Goal: Task Accomplishment & Management: Manage account settings

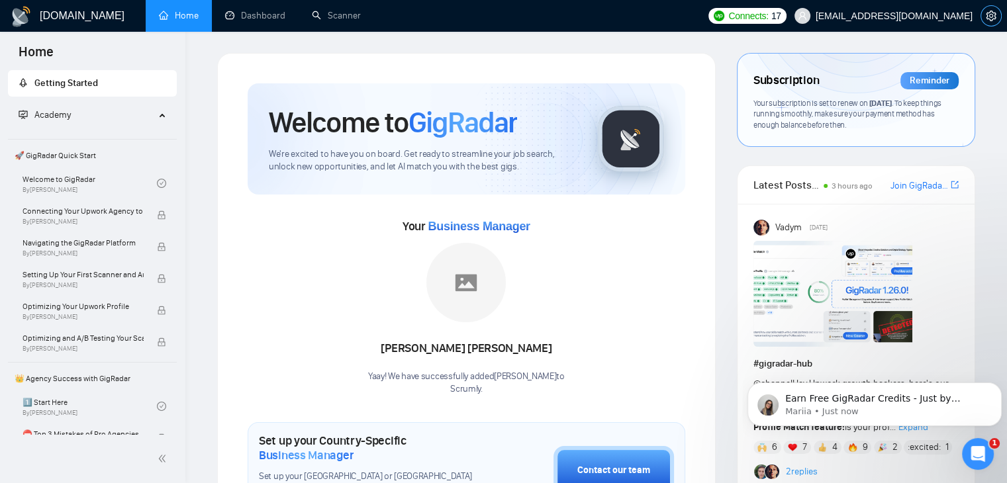
click at [993, 17] on icon "setting" at bounding box center [991, 16] width 10 height 11
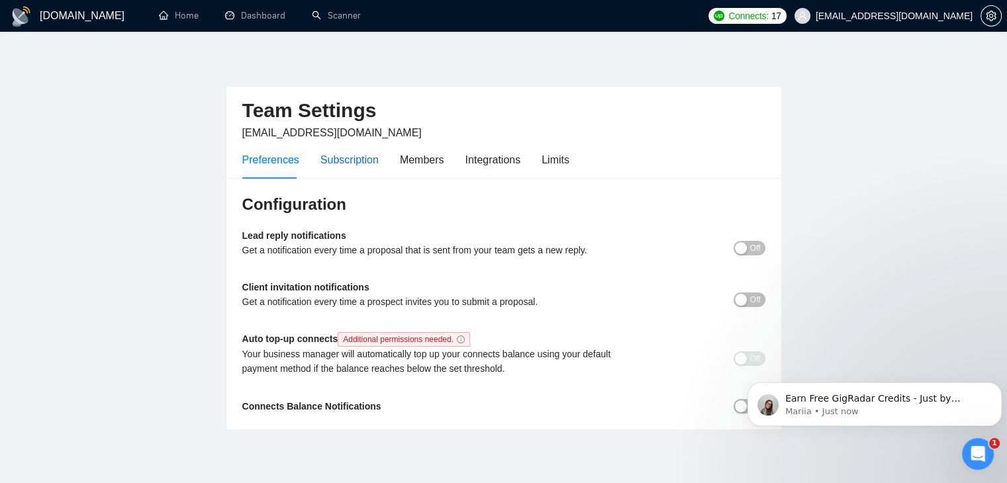
click at [356, 162] on div "Subscription" at bounding box center [350, 160] width 58 height 17
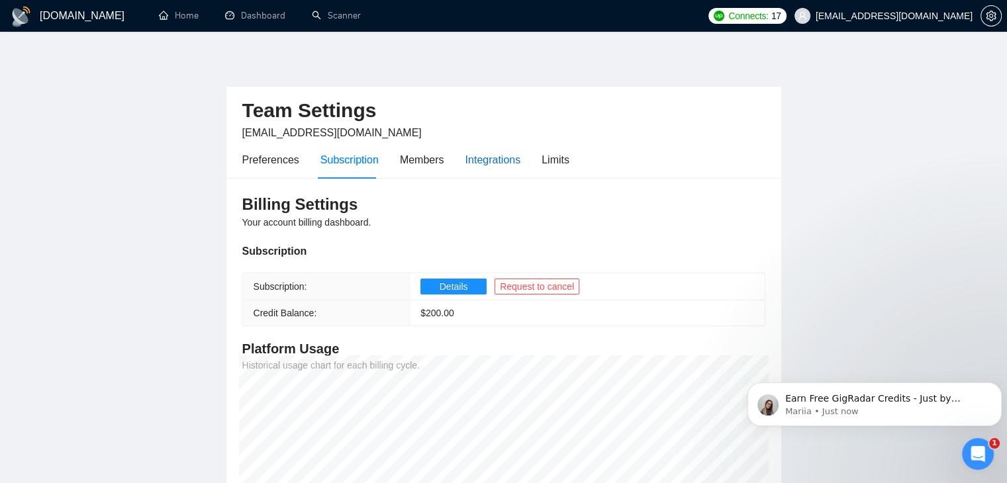
click at [517, 156] on div "Integrations" at bounding box center [494, 160] width 56 height 17
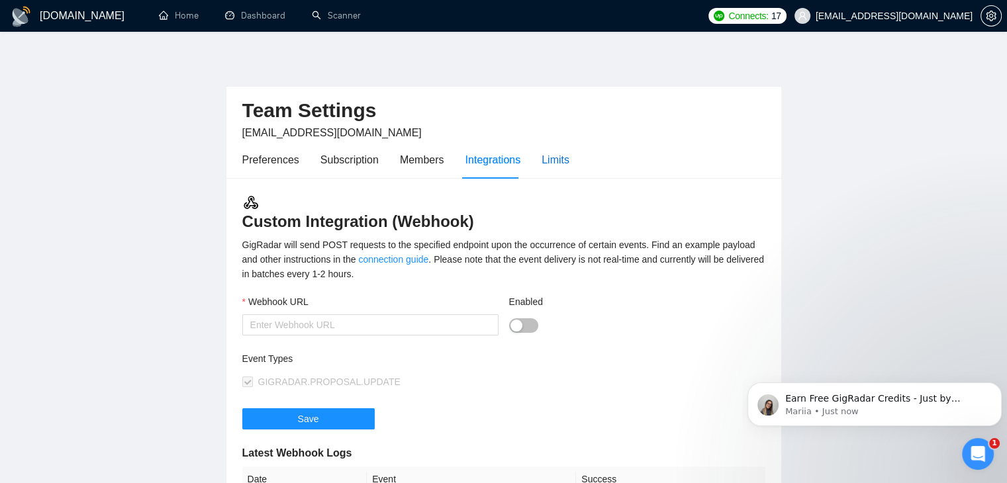
click at [562, 156] on div "Limits" at bounding box center [556, 160] width 28 height 17
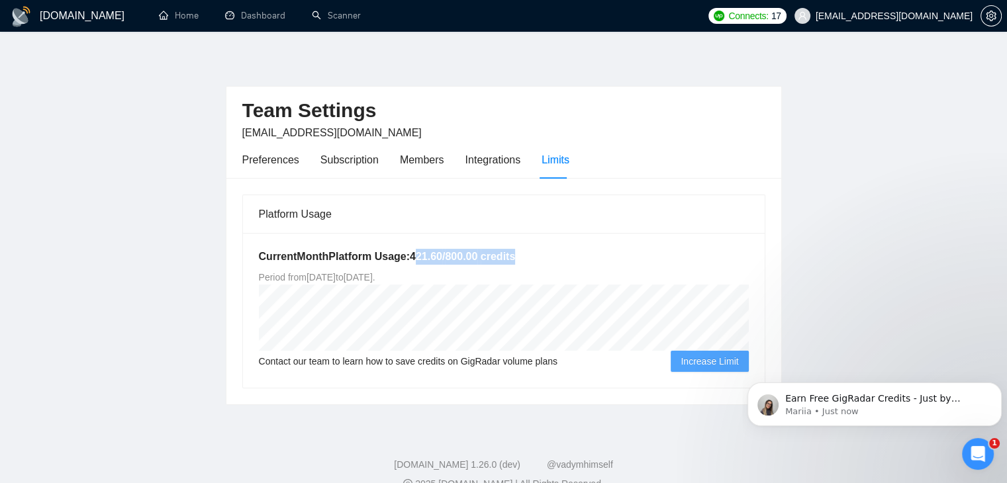
drag, startPoint x: 413, startPoint y: 259, endPoint x: 520, endPoint y: 255, distance: 107.4
click at [520, 255] on h5 "Current Month Platform Usage: 421.60 / 800.00 credits" at bounding box center [504, 257] width 490 height 16
click at [360, 160] on div "Subscription" at bounding box center [350, 160] width 58 height 17
